Goal: Task Accomplishment & Management: Use online tool/utility

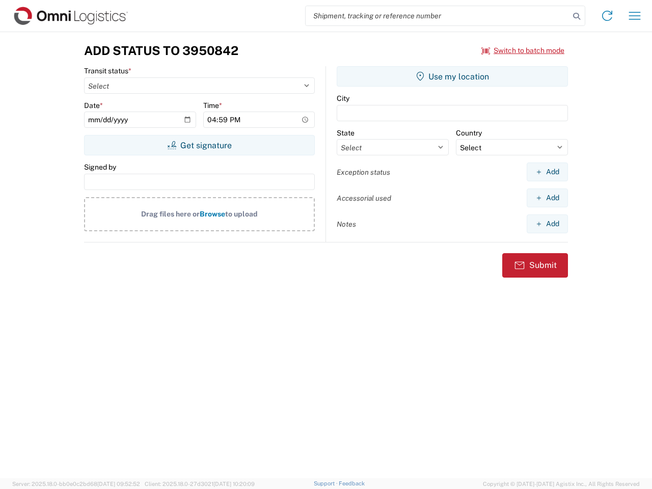
click at [438, 16] on input "search" at bounding box center [438, 15] width 264 height 19
click at [577, 16] on icon at bounding box center [577, 16] width 14 height 14
click at [608, 16] on icon at bounding box center [607, 16] width 16 height 16
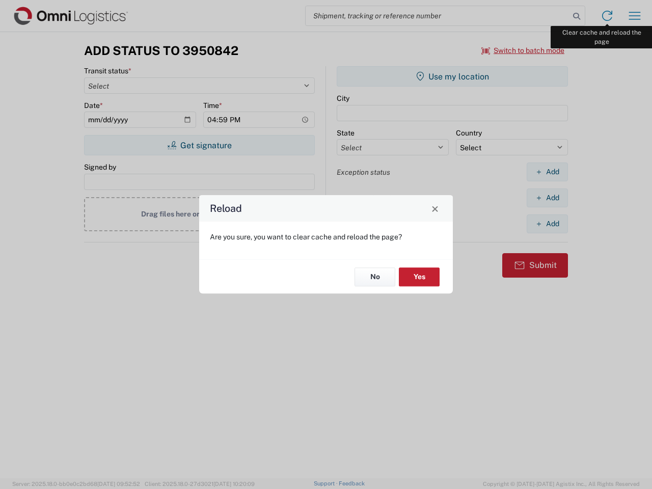
click at [635, 16] on div "Reload Are you sure, you want to clear cache and reload the page? No Yes" at bounding box center [326, 244] width 652 height 489
click at [523, 50] on div "Reload Are you sure, you want to clear cache and reload the page? No Yes" at bounding box center [326, 244] width 652 height 489
click at [199, 145] on div "Reload Are you sure, you want to clear cache and reload the page? No Yes" at bounding box center [326, 244] width 652 height 489
click at [453, 76] on div "Reload Are you sure, you want to clear cache and reload the page? No Yes" at bounding box center [326, 244] width 652 height 489
click at [547, 172] on div "Reload Are you sure, you want to clear cache and reload the page? No Yes" at bounding box center [326, 244] width 652 height 489
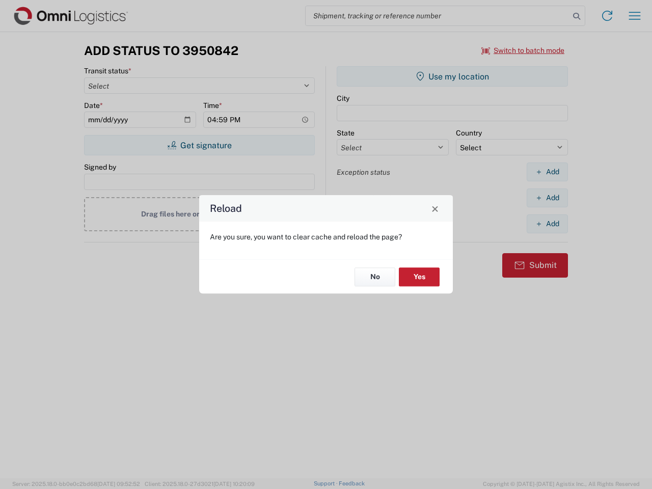
click at [547, 198] on div "Reload Are you sure, you want to clear cache and reload the page? No Yes" at bounding box center [326, 244] width 652 height 489
click at [547, 224] on div "Reload Are you sure, you want to clear cache and reload the page? No Yes" at bounding box center [326, 244] width 652 height 489
